Goal: Information Seeking & Learning: Check status

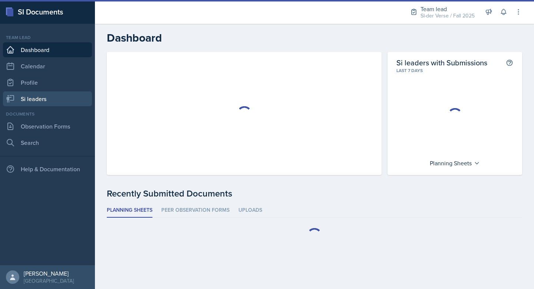
click at [58, 99] on link "Si leaders" at bounding box center [47, 98] width 89 height 15
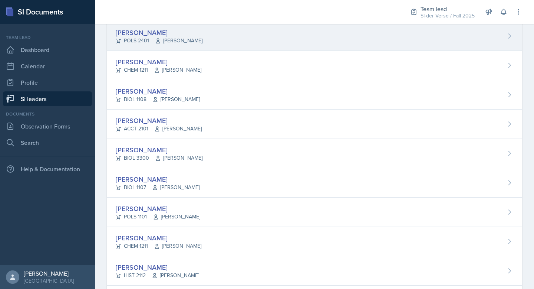
scroll to position [204, 0]
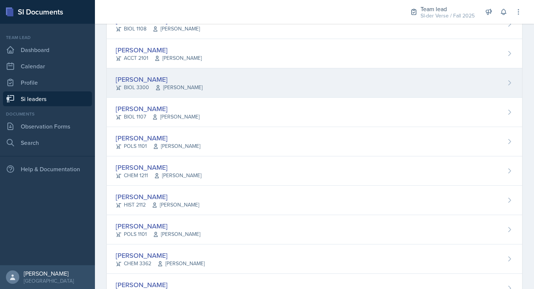
click at [192, 83] on div "[PERSON_NAME]" at bounding box center [159, 79] width 87 height 10
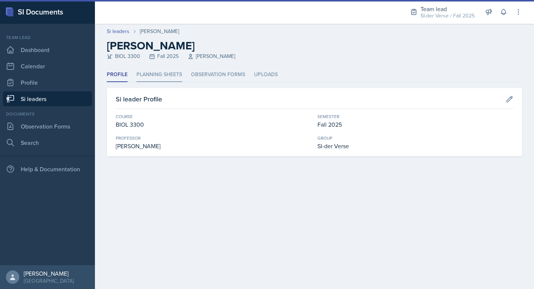
click at [154, 76] on li "Planning Sheets" at bounding box center [160, 75] width 46 height 14
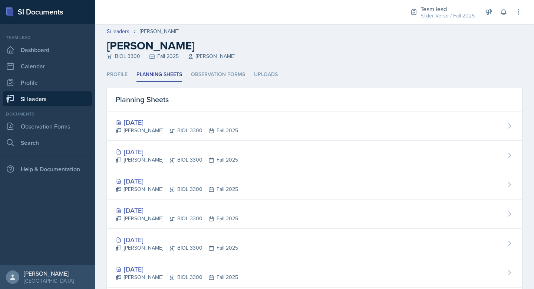
click at [50, 99] on link "Si leaders" at bounding box center [47, 98] width 89 height 15
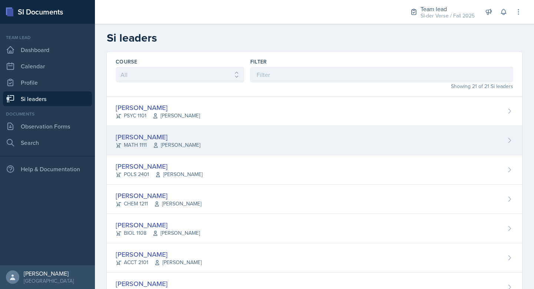
click at [121, 146] on icon at bounding box center [119, 145] width 6 height 6
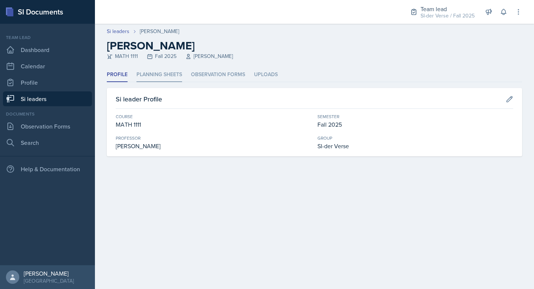
click at [148, 78] on li "Planning Sheets" at bounding box center [160, 75] width 46 height 14
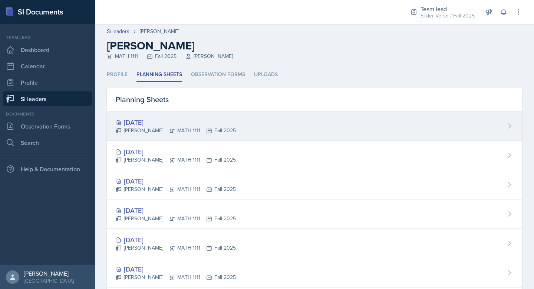
click at [133, 118] on div "[DATE]" at bounding box center [176, 122] width 120 height 10
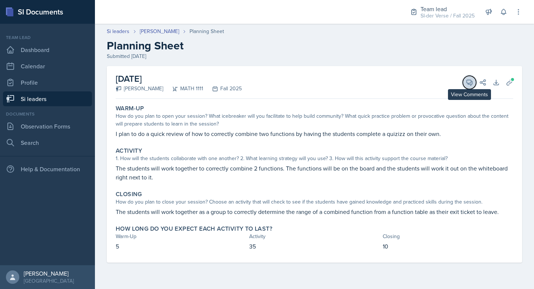
click at [473, 86] on button "View Comments" at bounding box center [469, 82] width 13 height 13
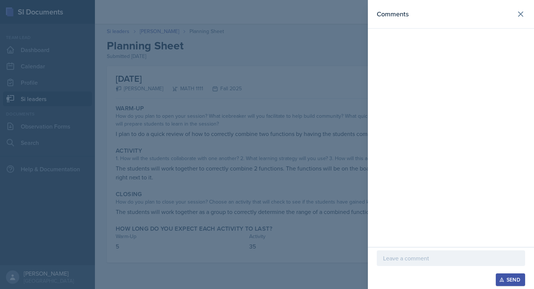
click at [409, 259] on p at bounding box center [451, 257] width 136 height 9
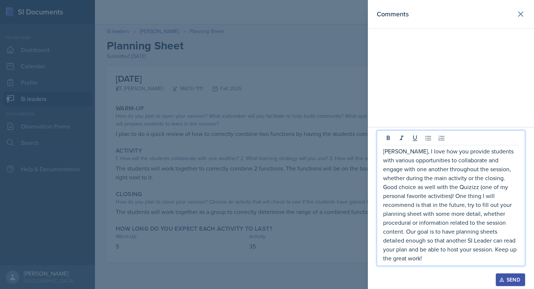
click at [508, 280] on div "Send" at bounding box center [511, 279] width 20 height 6
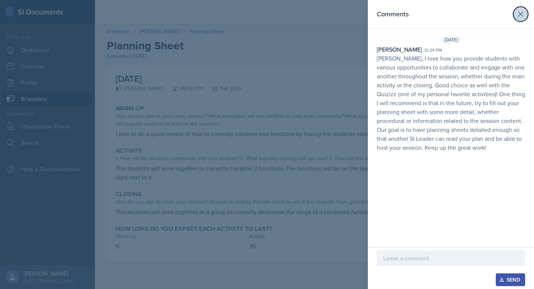
click at [516, 17] on button at bounding box center [520, 14] width 15 height 15
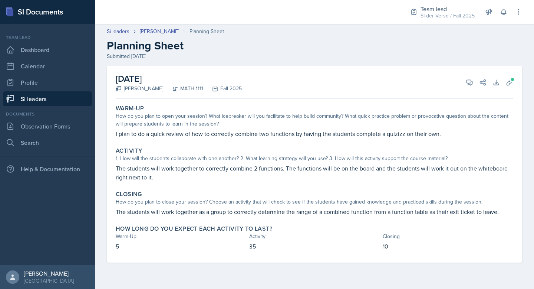
click at [50, 98] on link "Si leaders" at bounding box center [47, 98] width 89 height 15
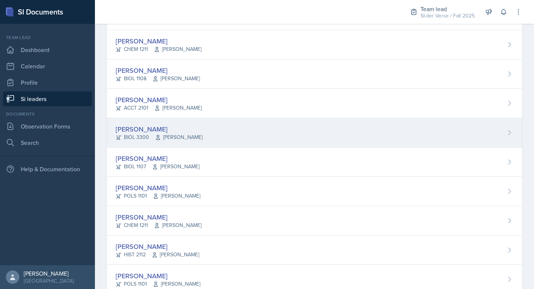
scroll to position [157, 0]
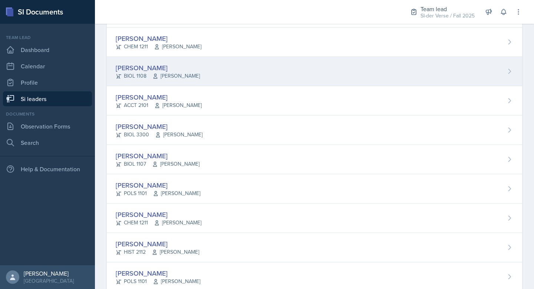
click at [139, 65] on div "[PERSON_NAME]" at bounding box center [158, 68] width 84 height 10
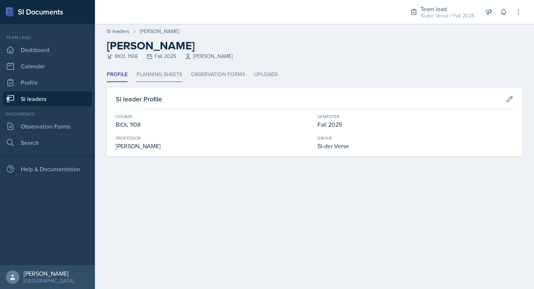
click at [160, 74] on li "Planning Sheets" at bounding box center [160, 75] width 46 height 14
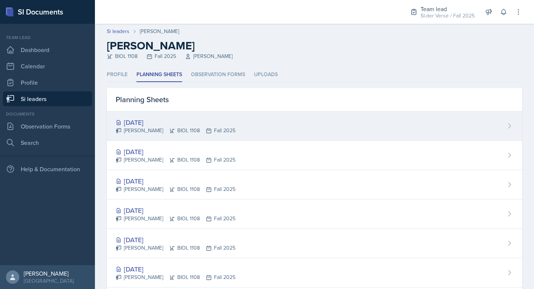
click at [129, 126] on div "Nathan Corrigan BIOL 1108 Fall 2025" at bounding box center [176, 130] width 120 height 8
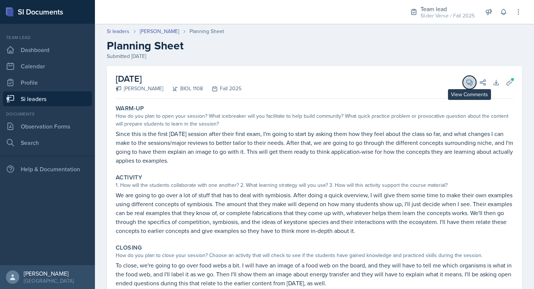
click at [470, 80] on icon at bounding box center [469, 82] width 7 height 7
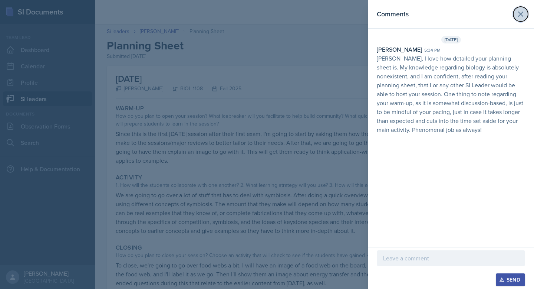
click at [525, 9] on button at bounding box center [520, 14] width 15 height 15
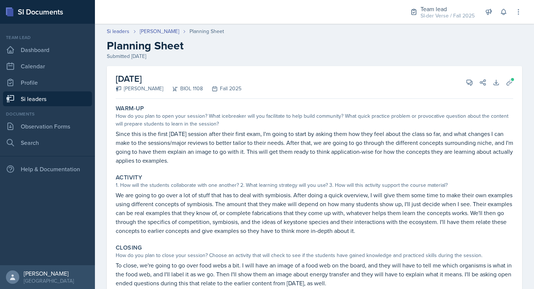
click at [45, 100] on link "Si leaders" at bounding box center [47, 98] width 89 height 15
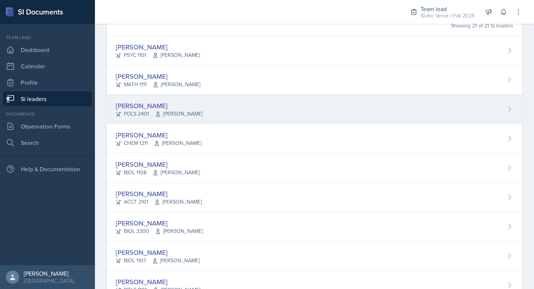
scroll to position [62, 0]
click at [141, 160] on div "[PERSON_NAME]" at bounding box center [158, 163] width 84 height 10
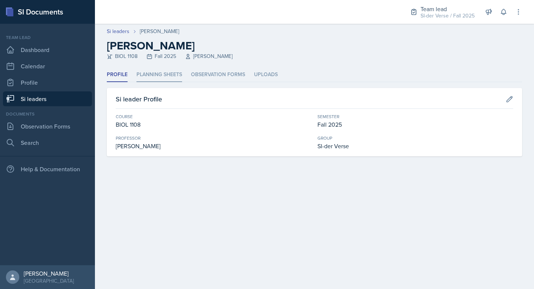
click at [161, 78] on li "Planning Sheets" at bounding box center [160, 75] width 46 height 14
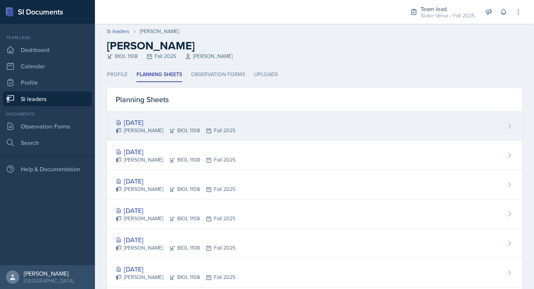
click at [159, 114] on div "Sep 23rd, 2025 Nathan Corrigan BIOL 1108 Fall 2025" at bounding box center [314, 125] width 415 height 29
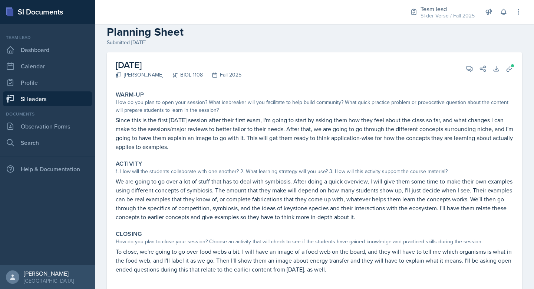
scroll to position [9, 0]
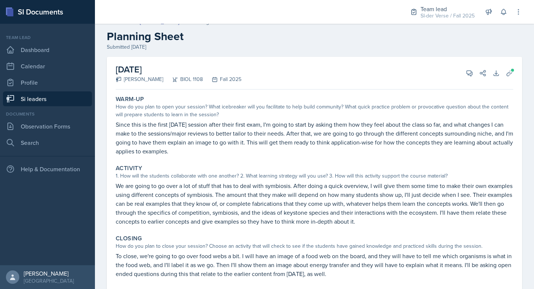
click at [21, 100] on link "Si leaders" at bounding box center [47, 98] width 89 height 15
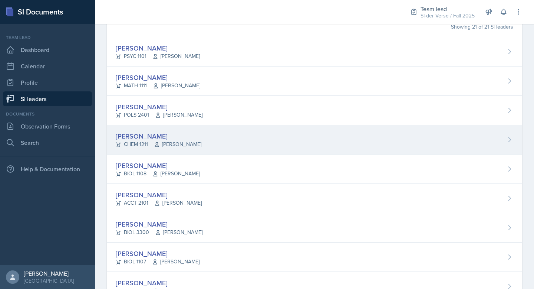
scroll to position [55, 0]
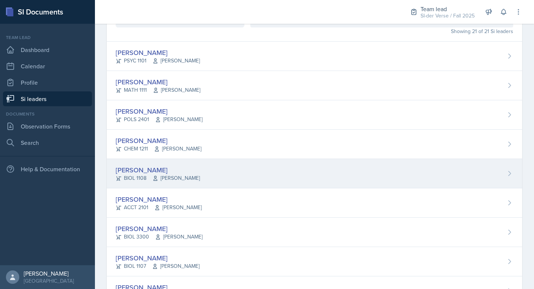
click at [172, 180] on span "Anisa Jahangri" at bounding box center [175, 178] width 47 height 8
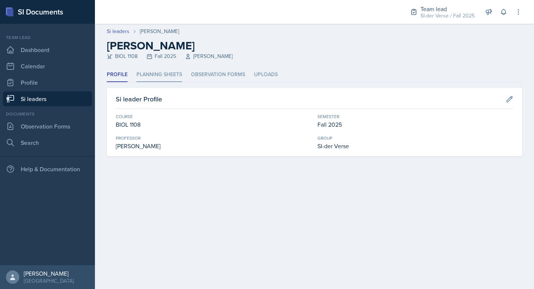
click at [157, 70] on li "Planning Sheets" at bounding box center [160, 75] width 46 height 14
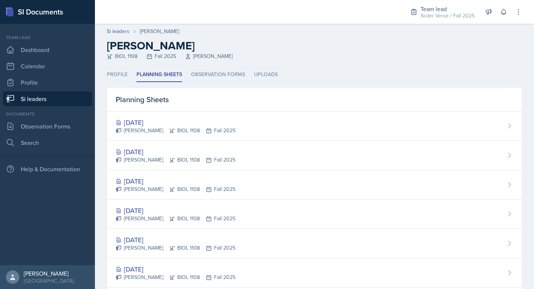
click at [134, 72] on ul "Profile Planning Sheets Observation Forms Uploads" at bounding box center [314, 75] width 415 height 14
click at [121, 80] on li "Profile" at bounding box center [117, 75] width 21 height 14
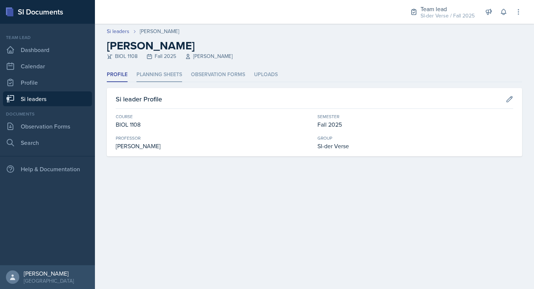
click at [164, 79] on li "Planning Sheets" at bounding box center [160, 75] width 46 height 14
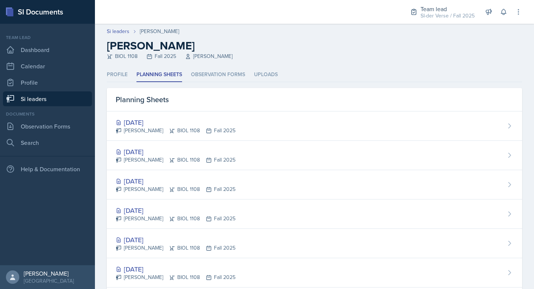
click at [23, 98] on link "Si leaders" at bounding box center [47, 98] width 89 height 15
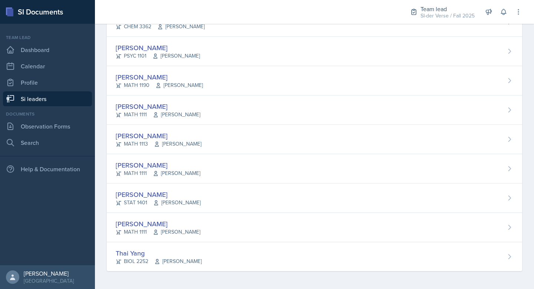
scroll to position [440, 0]
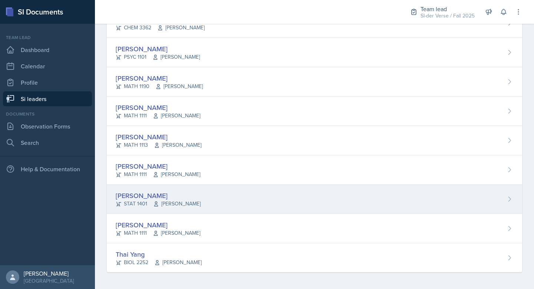
click at [148, 194] on div "[PERSON_NAME]" at bounding box center [158, 195] width 85 height 10
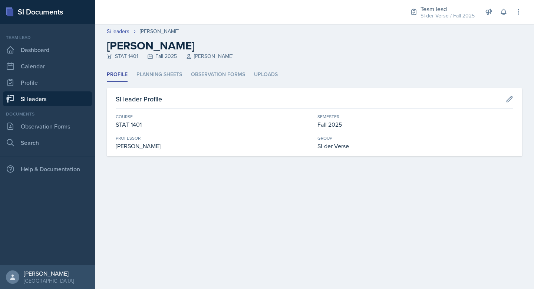
click at [158, 63] on header "Si leaders Aissa Sylla Aissa Sylla STAT 1401 Fall 2025 Prativa Basnet" at bounding box center [314, 46] width 439 height 44
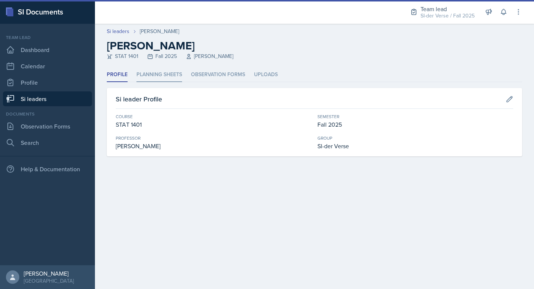
click at [157, 74] on li "Planning Sheets" at bounding box center [160, 75] width 46 height 14
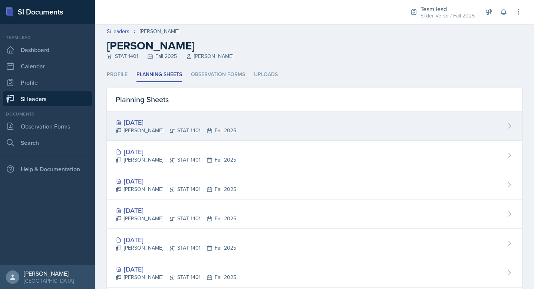
click at [134, 121] on div "[DATE]" at bounding box center [176, 122] width 121 height 10
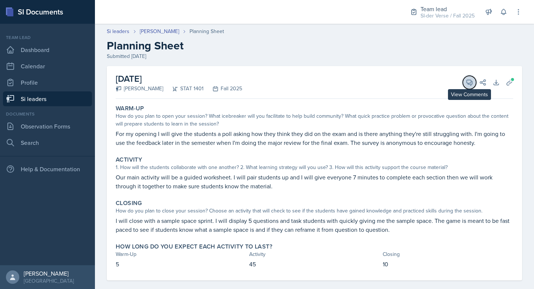
click at [468, 79] on icon at bounding box center [469, 82] width 7 height 7
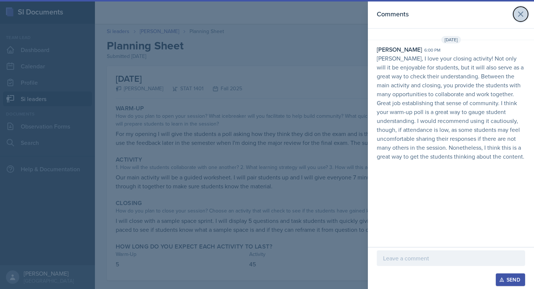
click at [527, 14] on button at bounding box center [520, 14] width 15 height 15
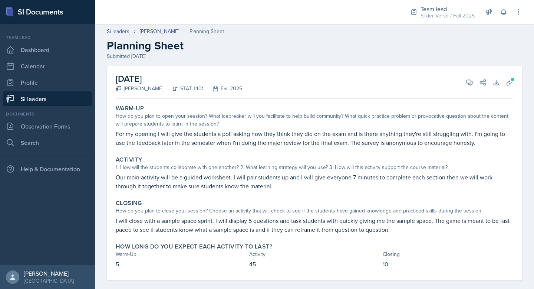
click at [23, 96] on link "Si leaders" at bounding box center [47, 98] width 89 height 15
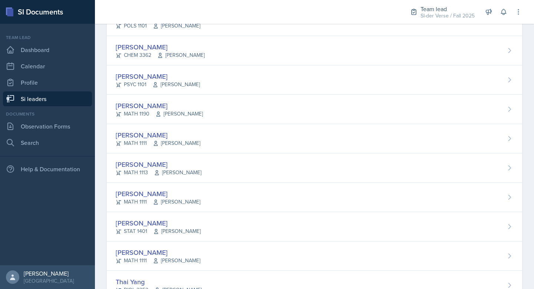
scroll to position [441, 0]
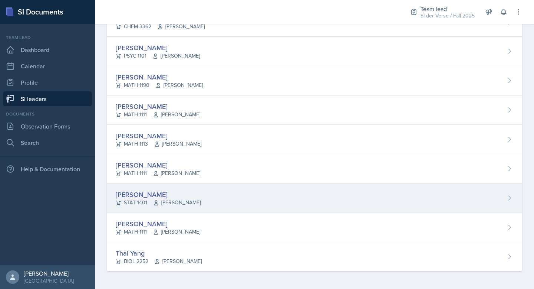
click at [134, 206] on div "STAT 1401 Prativa Basnet" at bounding box center [158, 202] width 85 height 8
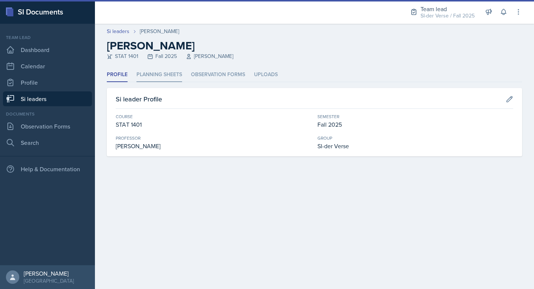
click at [164, 78] on li "Planning Sheets" at bounding box center [160, 75] width 46 height 14
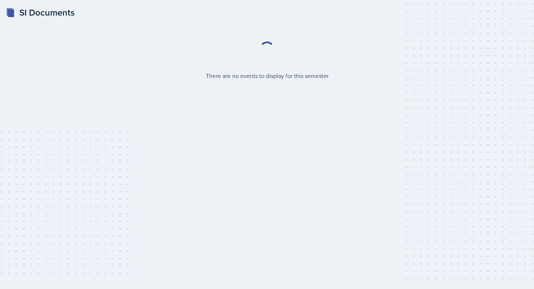
select select "2bed604d-1099-4043-b1bc-2365e8740244"
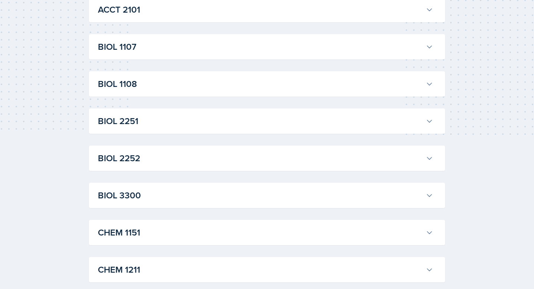
scroll to position [158, 0]
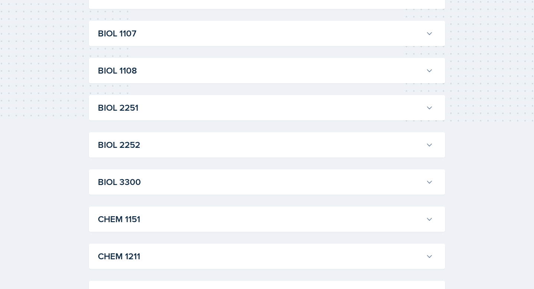
click at [147, 182] on h3 "BIOL 3300" at bounding box center [260, 181] width 325 height 13
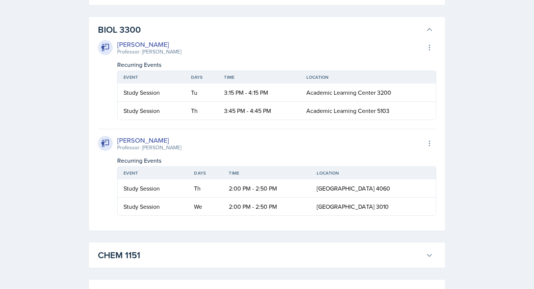
scroll to position [307, 0]
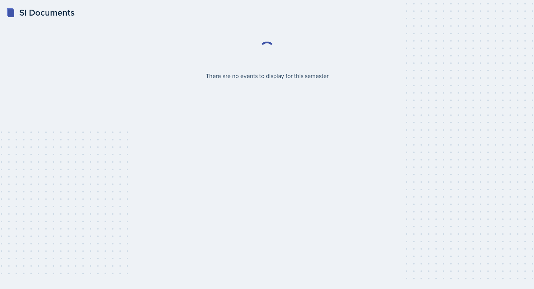
select select "2bed604d-1099-4043-b1bc-2365e8740244"
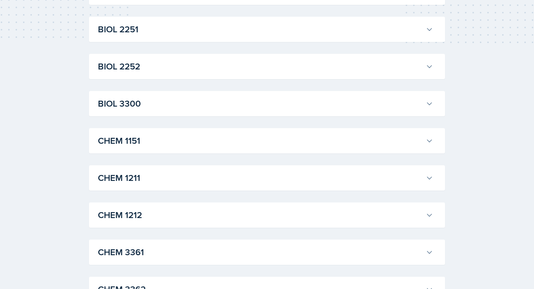
scroll to position [236, 0]
click at [198, 106] on h3 "BIOL 3300" at bounding box center [260, 103] width 325 height 13
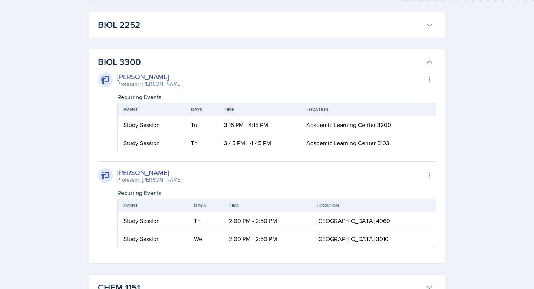
scroll to position [88, 0]
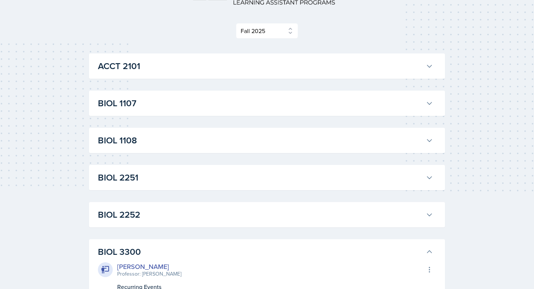
click at [151, 134] on h3 "BIOL 1108" at bounding box center [260, 140] width 325 height 13
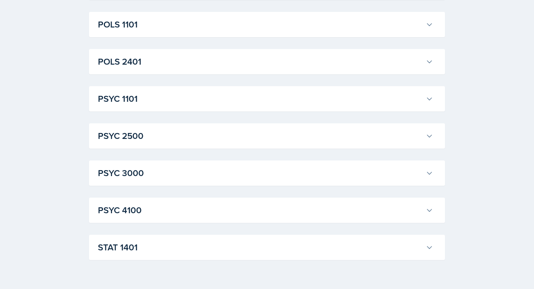
scroll to position [1319, 0]
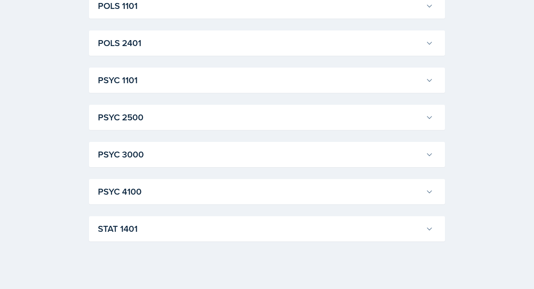
click at [182, 234] on h3 "STAT 1401" at bounding box center [260, 228] width 325 height 13
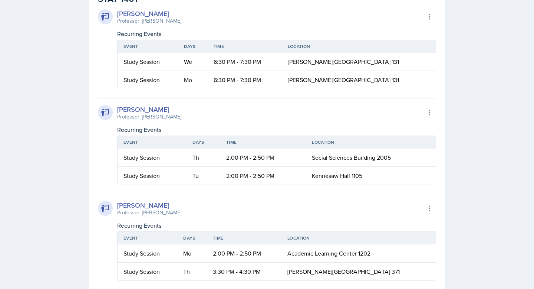
scroll to position [1545, 0]
